Goal: Navigation & Orientation: Understand site structure

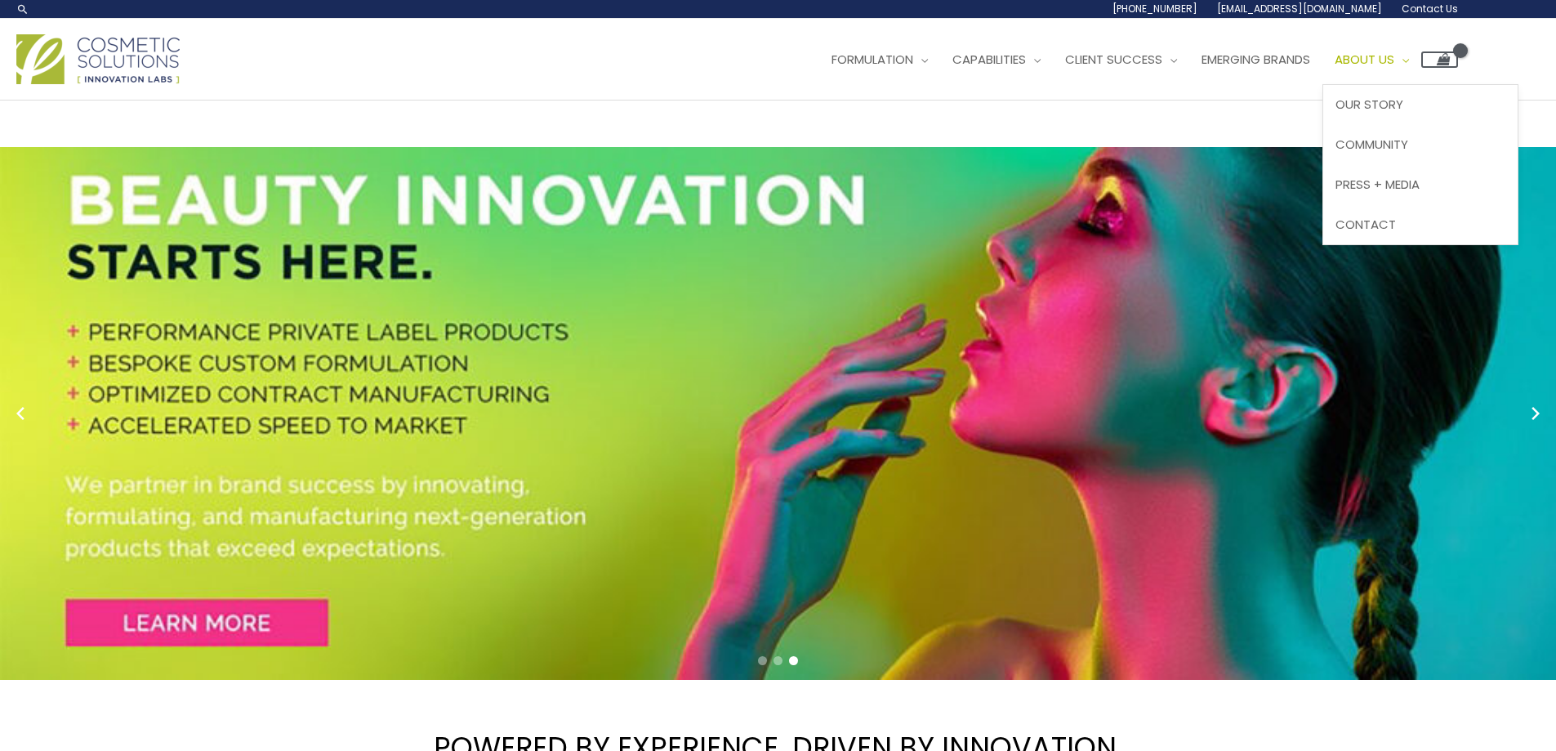
click at [1335, 68] on span "About Us" at bounding box center [1365, 59] width 60 height 17
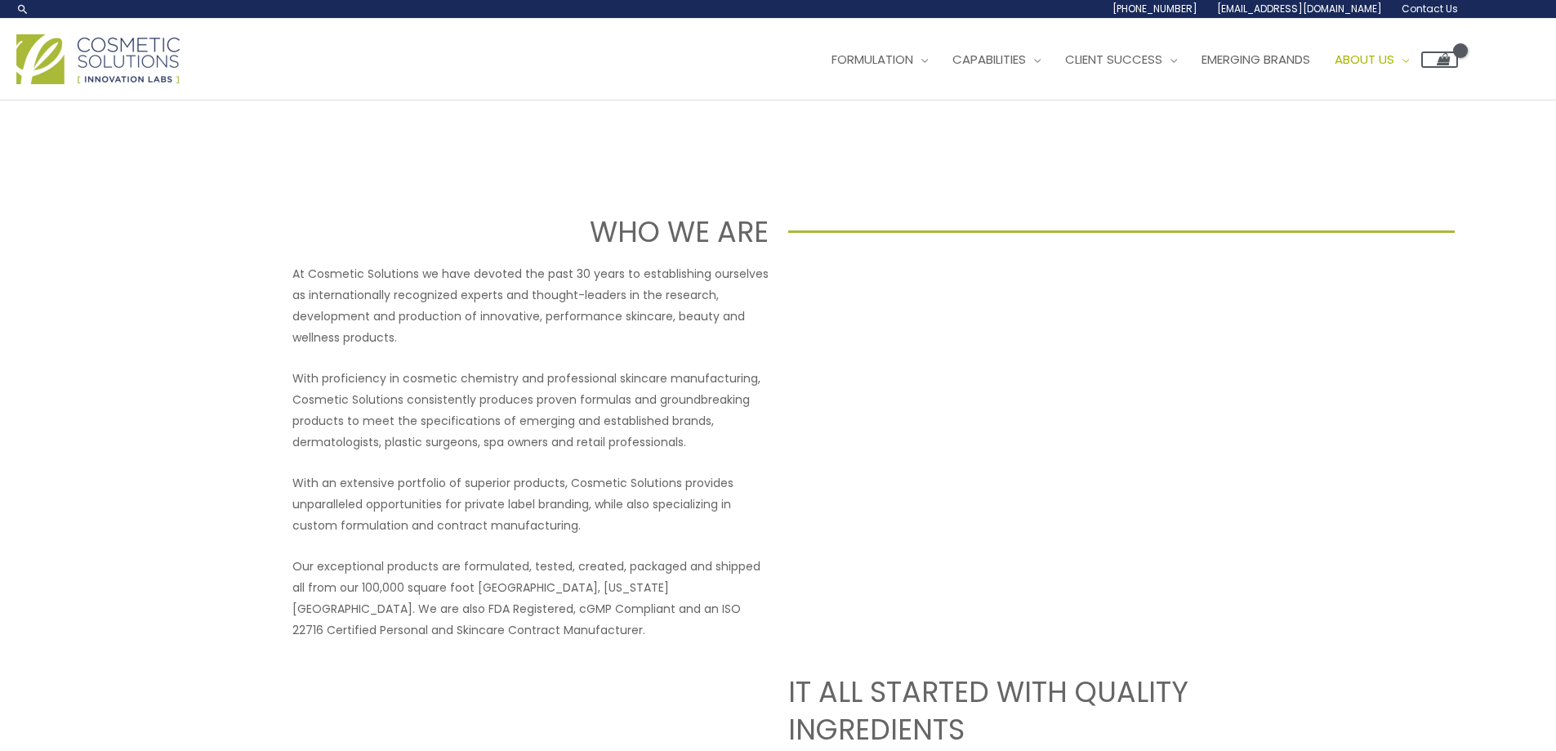
click at [125, 84] on img at bounding box center [97, 59] width 163 height 50
